Goal: Book appointment/travel/reservation

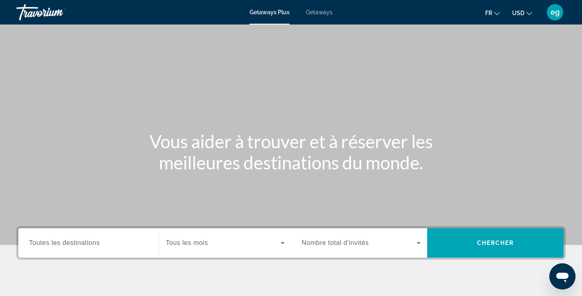
click at [53, 241] on span "Toutes les destinations" at bounding box center [64, 242] width 71 height 7
click at [53, 241] on input "Destination Toutes les destinations" at bounding box center [88, 243] width 119 height 10
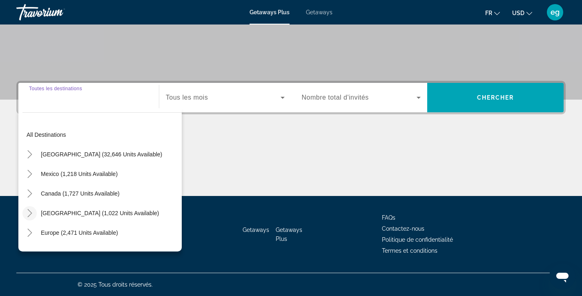
click at [33, 214] on icon "Toggle Caribbean & Atlantic Islands (1,022 units available)" at bounding box center [30, 213] width 8 height 8
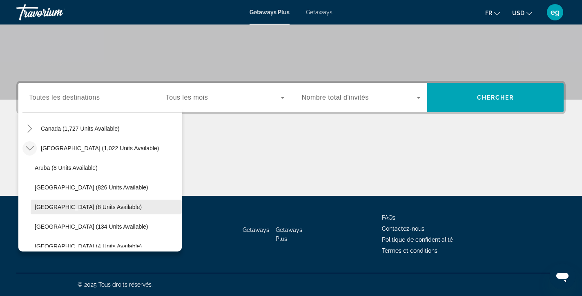
scroll to position [76, 0]
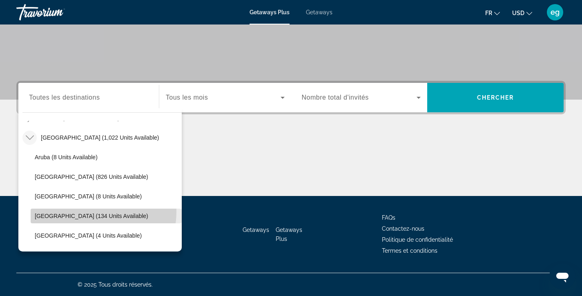
click at [82, 211] on span "Search widget" at bounding box center [106, 216] width 151 height 20
type input "**********"
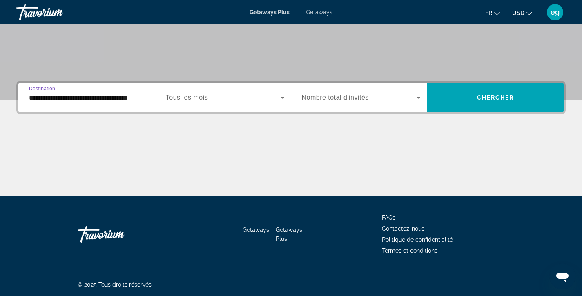
click at [194, 94] on span "Tous les mois" at bounding box center [187, 97] width 42 height 7
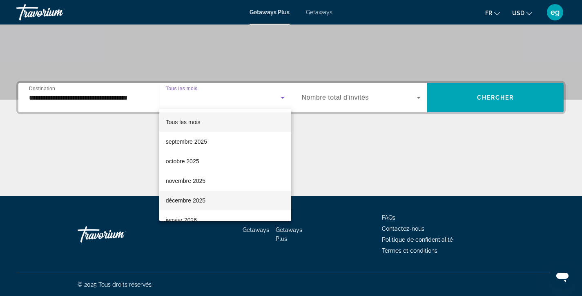
click at [198, 203] on span "décembre 2025" at bounding box center [186, 201] width 40 height 10
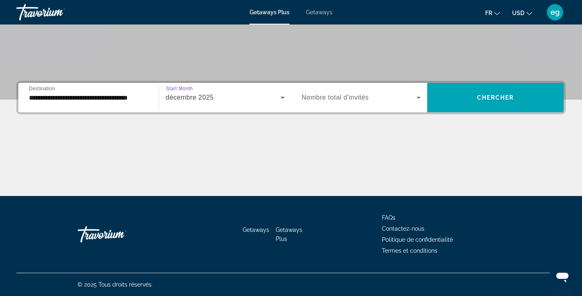
click at [352, 97] on span "Nombre total d'invités" at bounding box center [335, 97] width 67 height 7
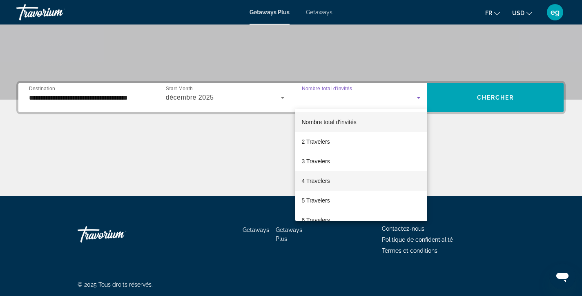
click at [348, 183] on mat-option "4 Travelers" at bounding box center [361, 181] width 132 height 20
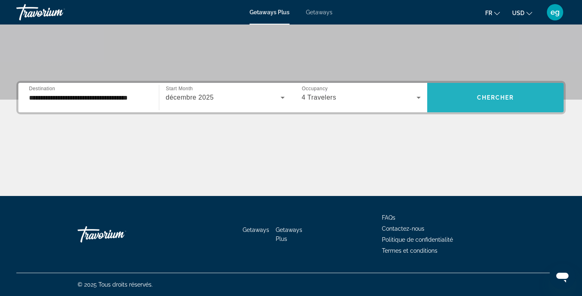
click at [468, 105] on span "Search widget" at bounding box center [495, 98] width 136 height 20
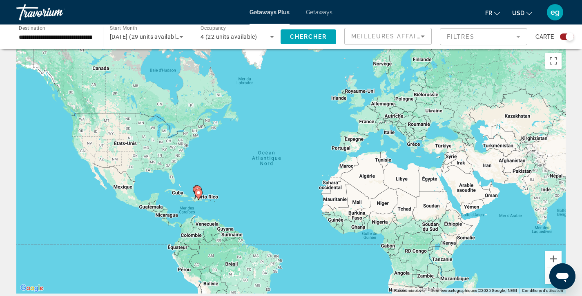
scroll to position [24, 0]
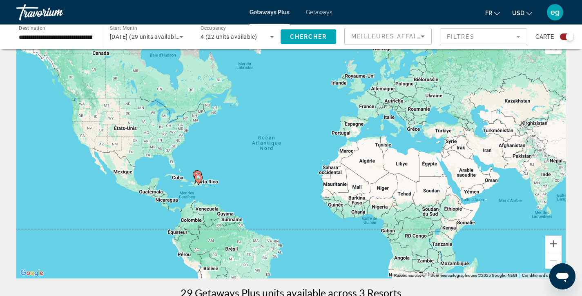
click at [204, 179] on div "Pour activer le glissement avec le clavier, appuyez sur Alt+Entrée. Une fois ce…" at bounding box center [290, 155] width 549 height 245
click at [551, 244] on button "Zoom avant" at bounding box center [553, 244] width 16 height 16
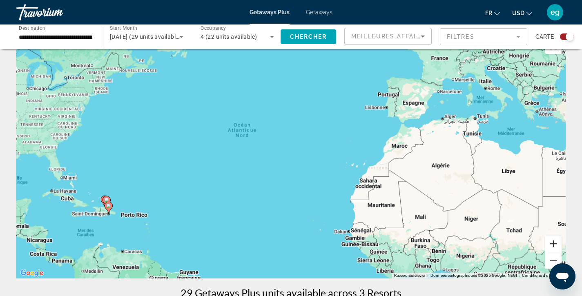
click at [551, 244] on button "Zoom avant" at bounding box center [553, 244] width 16 height 16
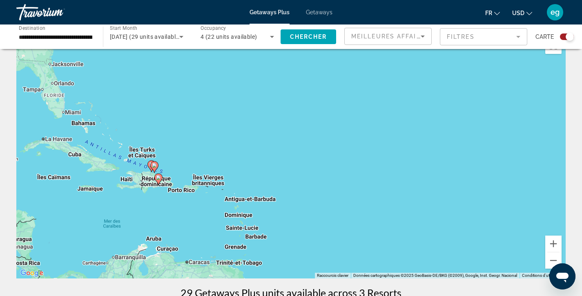
drag, startPoint x: 90, startPoint y: 226, endPoint x: 330, endPoint y: 139, distance: 254.8
click at [330, 139] on div "Pour activer le glissement avec le clavier, appuyez sur Alt+Entrée. Une fois ce…" at bounding box center [290, 155] width 549 height 245
click at [550, 245] on button "Zoom avant" at bounding box center [553, 244] width 16 height 16
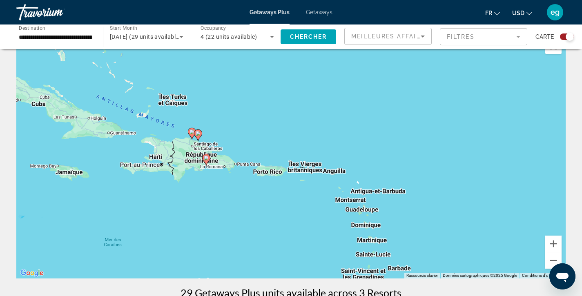
drag, startPoint x: 112, startPoint y: 187, endPoint x: 292, endPoint y: 138, distance: 185.8
click at [292, 138] on div "Pour activer le glissement avec le clavier, appuyez sur Alt+Entrée. Une fois ce…" at bounding box center [290, 155] width 549 height 245
click at [550, 243] on button "Zoom avant" at bounding box center [553, 244] width 16 height 16
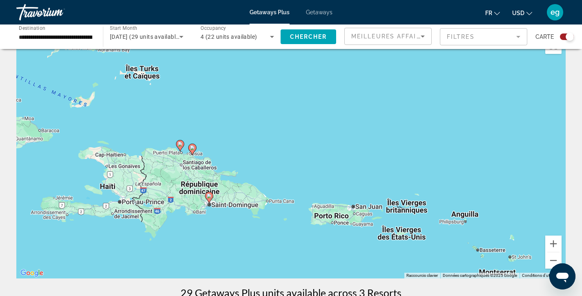
drag, startPoint x: 137, startPoint y: 198, endPoint x: 241, endPoint y: 234, distance: 110.5
click at [241, 234] on div "Pour activer le glissement avec le clavier, appuyez sur Alt+Entrée. Une fois ce…" at bounding box center [290, 155] width 549 height 245
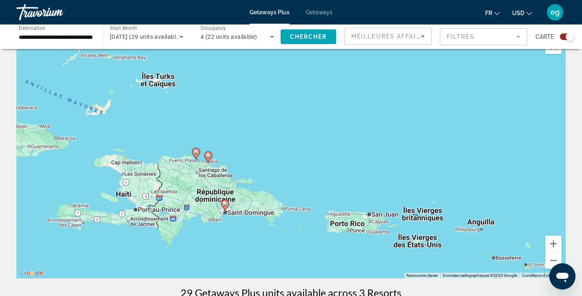
click at [225, 205] on image "Main content" at bounding box center [225, 203] width 5 height 5
type input "**********"
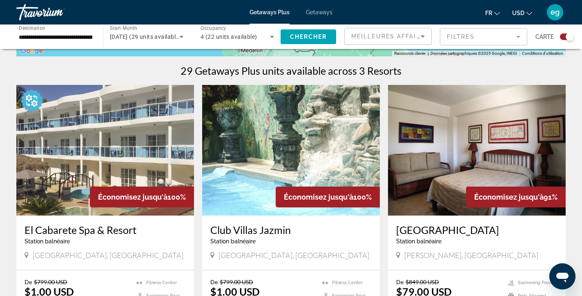
scroll to position [299, 0]
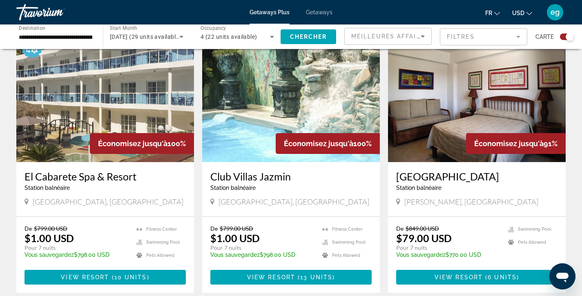
click at [525, 14] on button "USD USD ($) MXN (Mex$) CAD (Can$) GBP (£) EUR (€) AUD (A$) NZD (NZ$) CNY (CN¥)" at bounding box center [522, 13] width 20 height 12
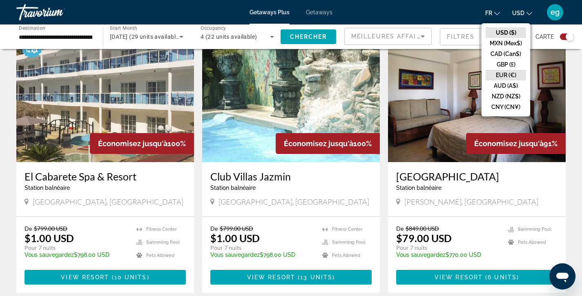
click at [518, 70] on button "EUR (€)" at bounding box center [506, 75] width 40 height 11
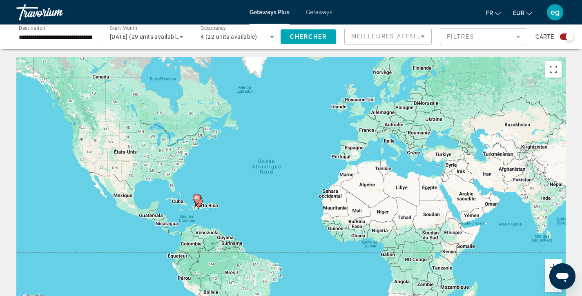
click at [64, 36] on input "**********" at bounding box center [56, 37] width 74 height 10
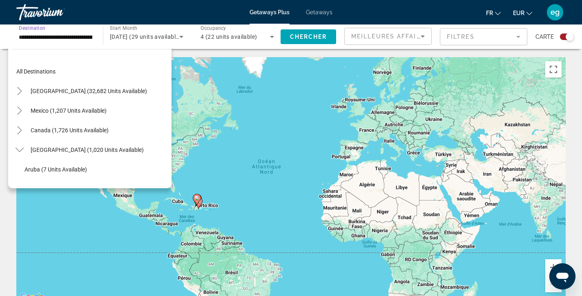
scroll to position [107, 0]
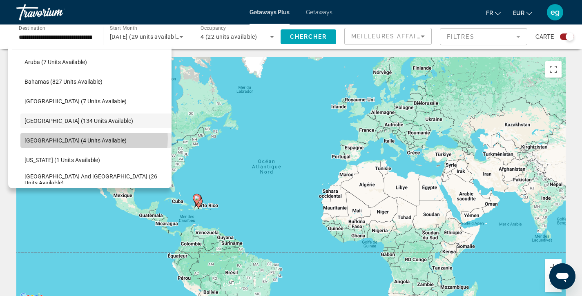
click at [94, 138] on span "[GEOGRAPHIC_DATA] (4 units available)" at bounding box center [76, 140] width 102 height 7
type input "**********"
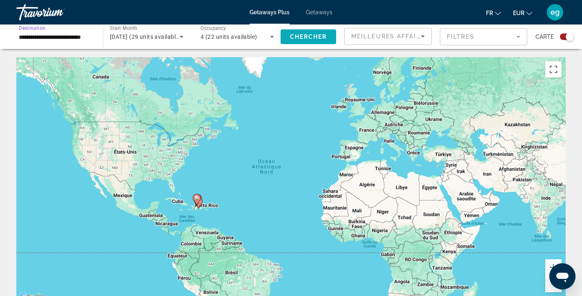
click at [310, 37] on span "Chercher" at bounding box center [308, 36] width 37 height 7
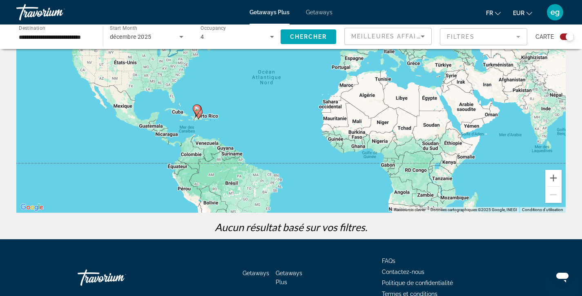
scroll to position [58, 0]
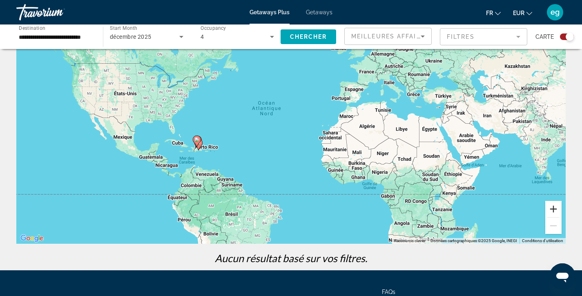
click at [550, 209] on button "Zoom avant" at bounding box center [553, 209] width 16 height 16
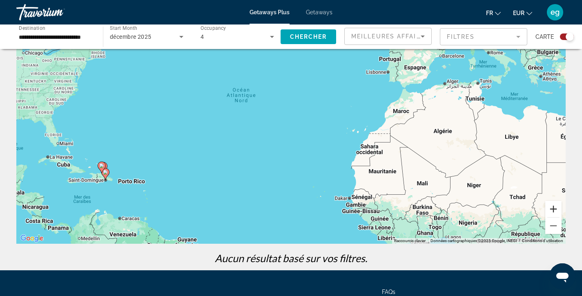
click at [550, 209] on button "Zoom avant" at bounding box center [553, 209] width 16 height 16
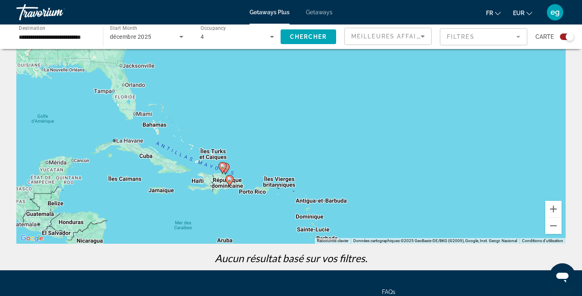
drag, startPoint x: 53, startPoint y: 197, endPoint x: 364, endPoint y: 145, distance: 314.7
click at [364, 145] on div "Pour activer le glissement avec le clavier, appuyez sur Alt+Entrée. Une fois ce…" at bounding box center [290, 121] width 549 height 245
click at [312, 42] on span "Search widget" at bounding box center [309, 37] width 56 height 20
